Goal: Information Seeking & Learning: Learn about a topic

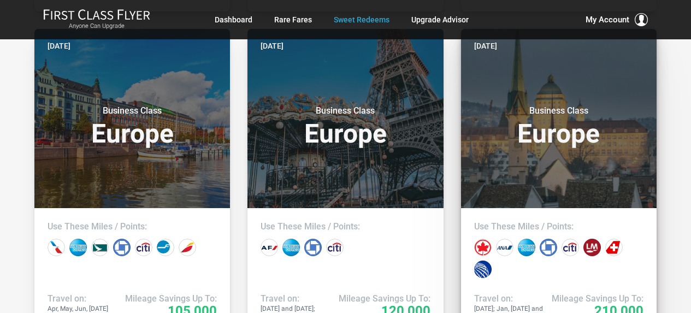
scroll to position [600, 0]
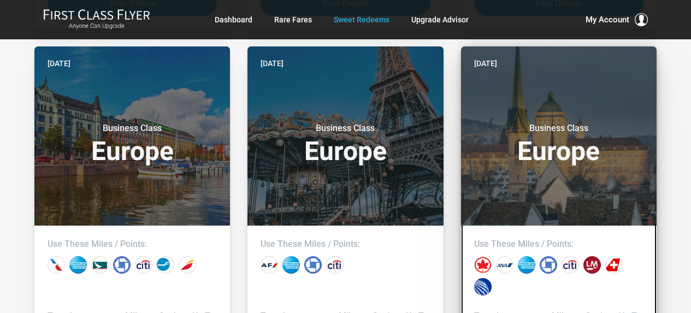
click at [527, 144] on h3 "Business Class Europe" at bounding box center [558, 143] width 169 height 41
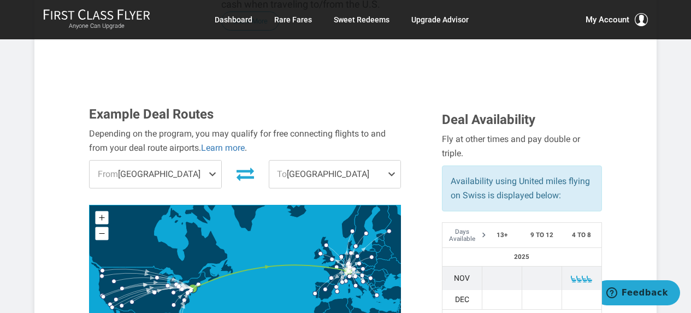
scroll to position [343, 0]
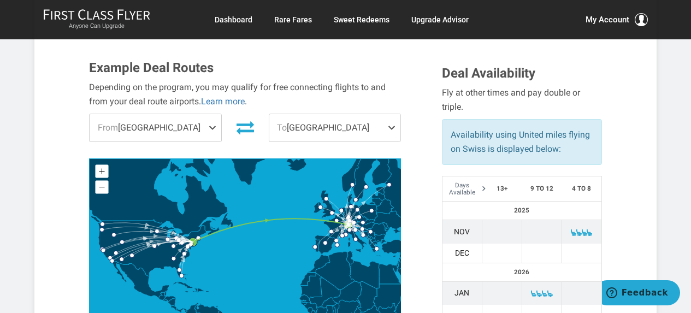
click at [320, 114] on span "To Zurich" at bounding box center [334, 127] width 131 height 27
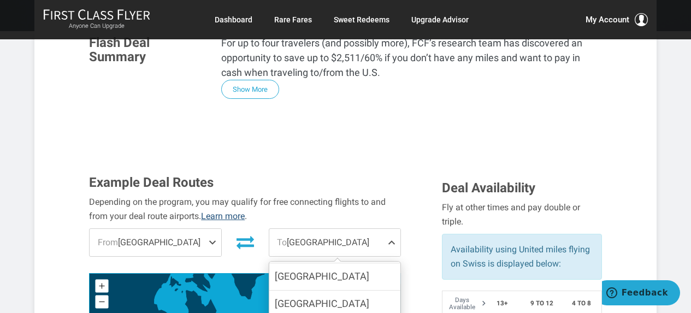
scroll to position [234, 0]
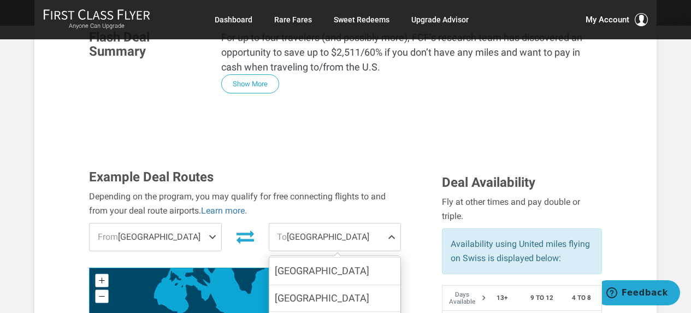
click at [178, 223] on span "From Newark" at bounding box center [155, 236] width 131 height 27
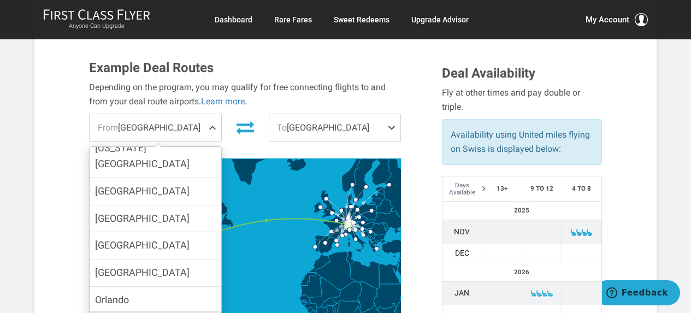
scroll to position [218, 0]
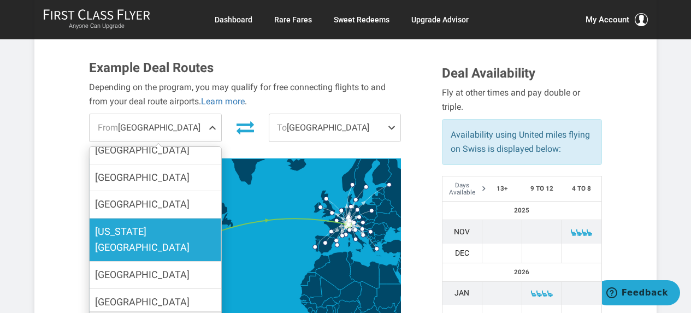
click at [189, 218] on label "Kansas City" at bounding box center [155, 239] width 131 height 43
click at [0, 0] on input "Kansas City" at bounding box center [0, 0] width 0 height 0
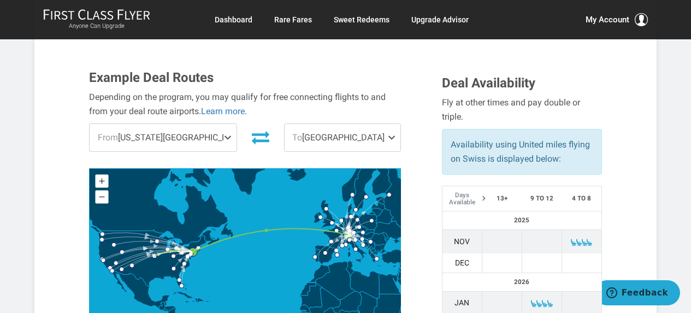
scroll to position [288, 0]
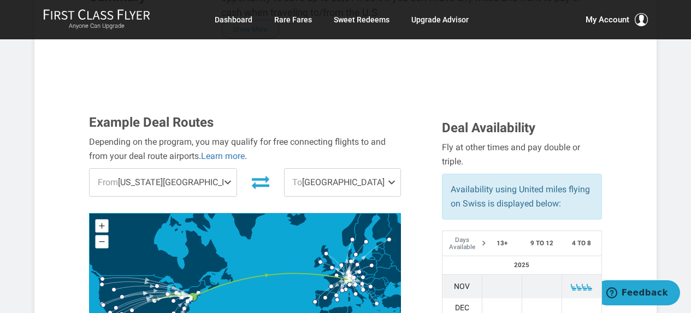
click at [343, 169] on span "To Zurich" at bounding box center [342, 182] width 116 height 27
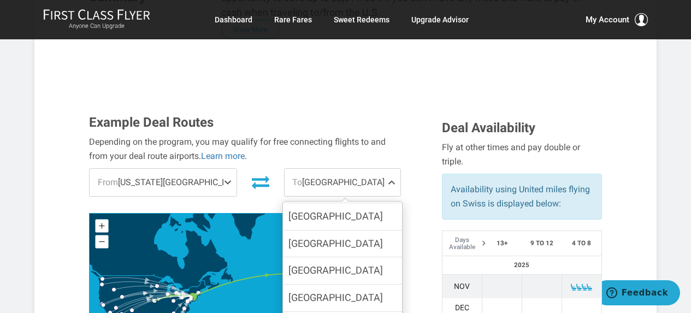
click at [400, 135] on div "Depending on the program, you may qualify for free connecting flights to and fr…" at bounding box center [245, 149] width 312 height 28
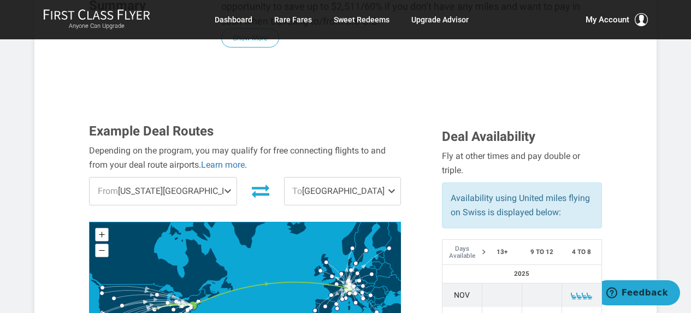
scroll to position [397, 0]
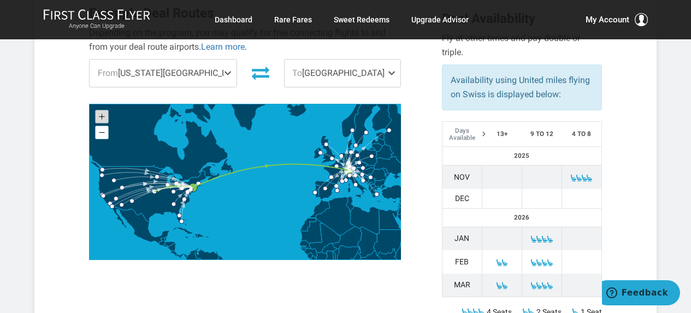
click at [98, 110] on rect at bounding box center [101, 116] width 13 height 13
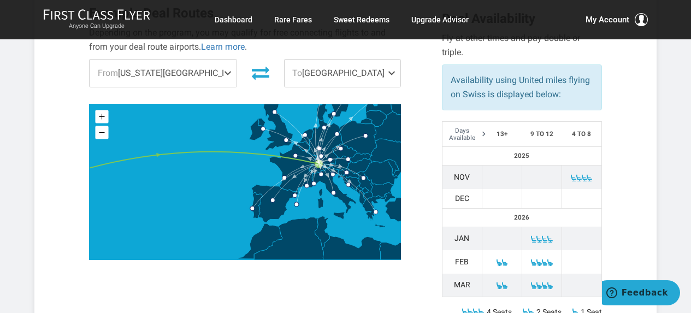
drag, startPoint x: 326, startPoint y: 171, endPoint x: 163, endPoint y: 176, distance: 163.3
click at [163, 176] on icon at bounding box center [245, 181] width 311 height 155
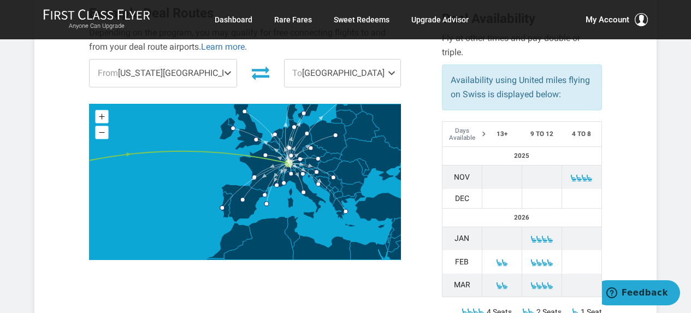
click at [344, 58] on div "Example Deal Routes Depending on the program, you may qualify for free connecti…" at bounding box center [257, 135] width 353 height 259
click at [360, 59] on span "To Zurich" at bounding box center [342, 72] width 116 height 27
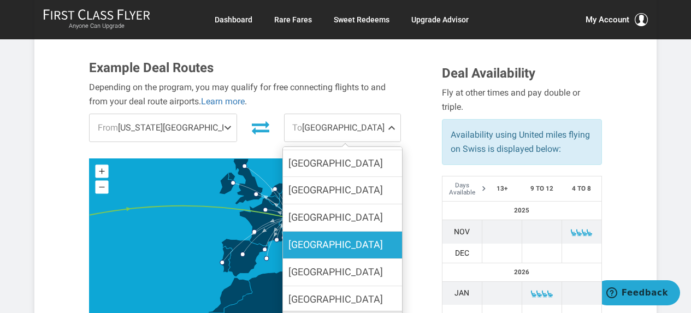
scroll to position [0, 0]
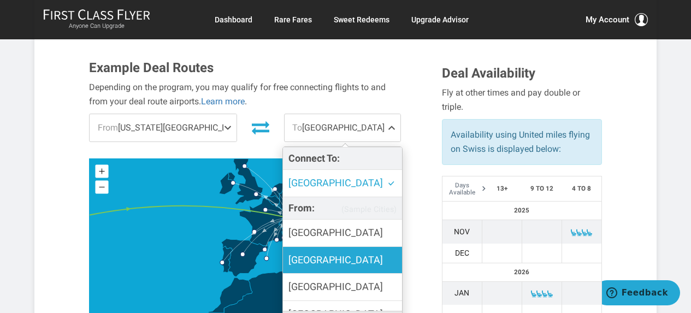
click at [349, 247] on label "Athens" at bounding box center [342, 260] width 119 height 27
click at [0, 0] on input "Athens" at bounding box center [0, 0] width 0 height 0
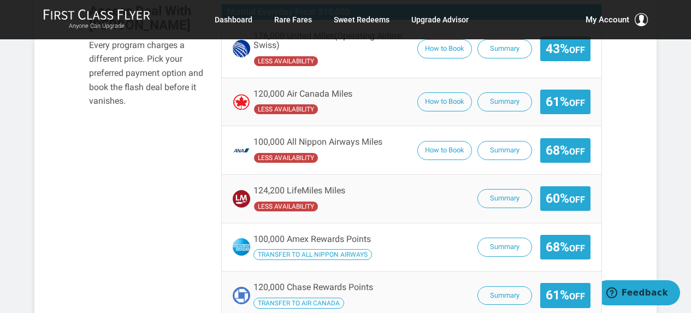
scroll to position [834, 0]
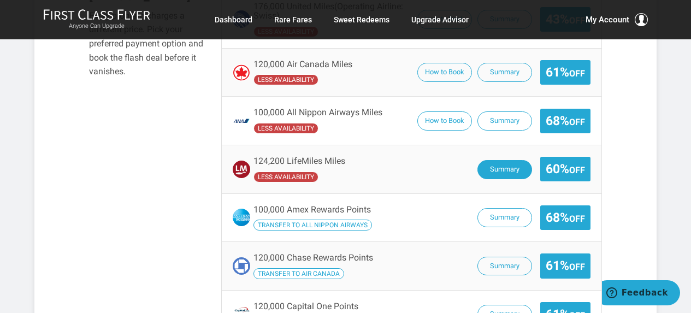
click at [518, 160] on button "Summary" at bounding box center [504, 169] width 55 height 19
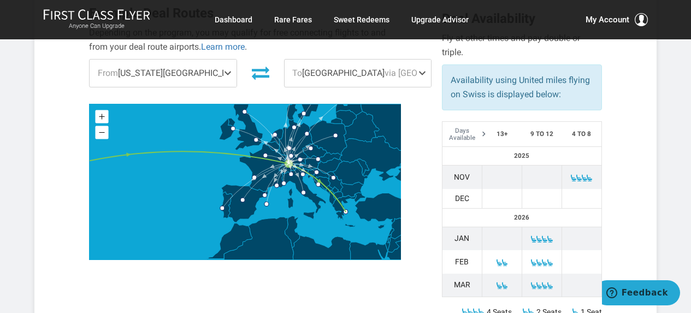
scroll to position [234, 0]
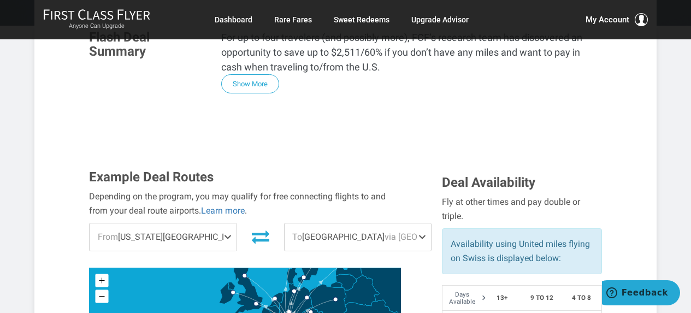
click at [346, 223] on span "To Athens via Zurich" at bounding box center [357, 236] width 146 height 27
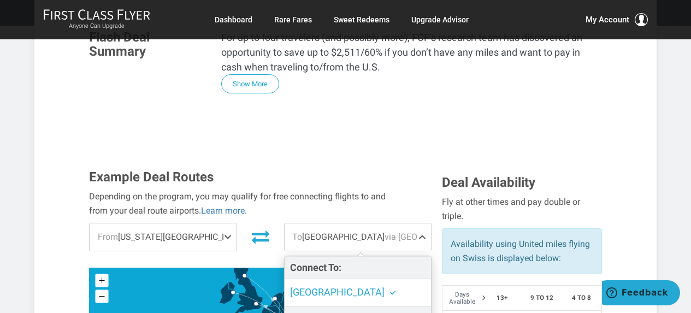
click at [406, 173] on div "Example Deal Routes Depending on the program, you may qualify for free connecti…" at bounding box center [257, 299] width 353 height 259
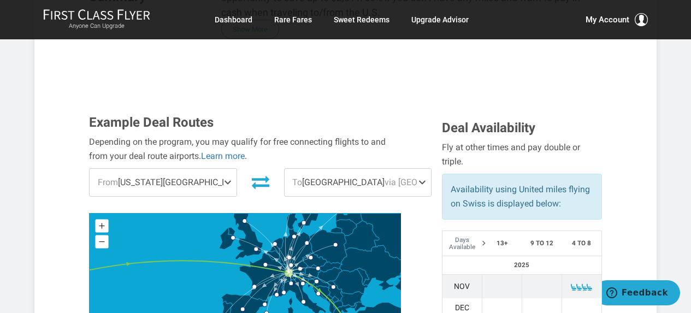
scroll to position [15, 0]
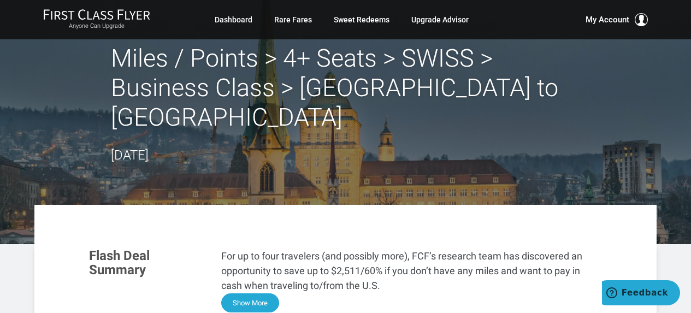
click at [259, 293] on button "Show More" at bounding box center [250, 302] width 58 height 19
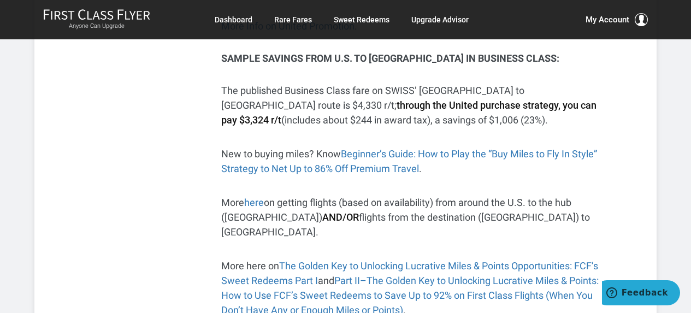
scroll to position [725, 0]
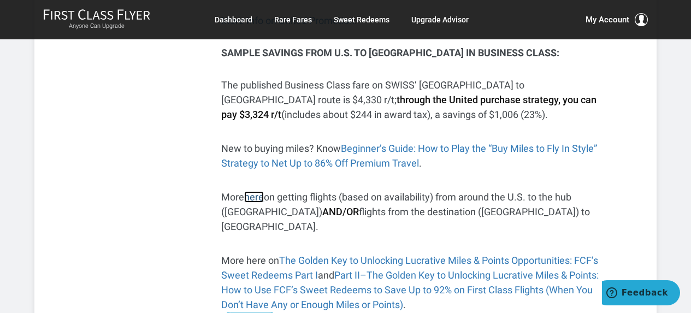
click at [258, 191] on link "here" at bounding box center [254, 196] width 20 height 11
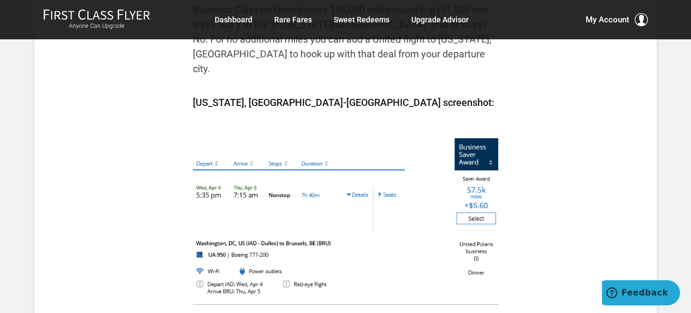
scroll to position [1201, 0]
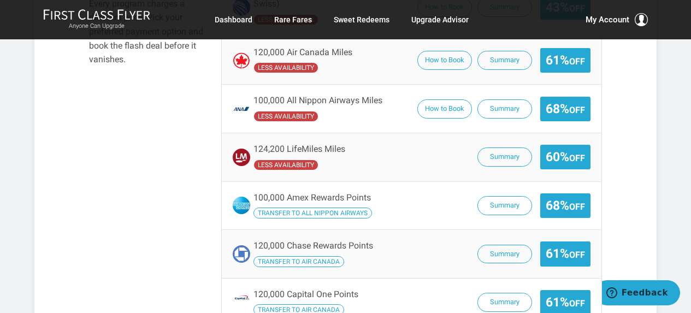
scroll to position [819, 0]
